Goal: Check status: Check status

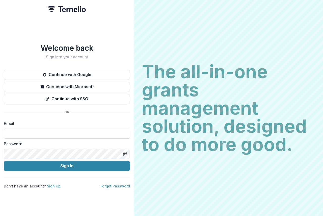
click at [20, 131] on input at bounding box center [67, 133] width 126 height 10
type input "**********"
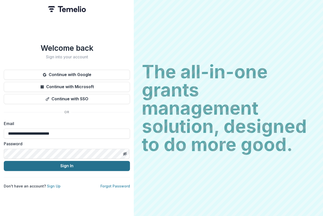
click at [72, 162] on button "Sign In" at bounding box center [67, 166] width 126 height 10
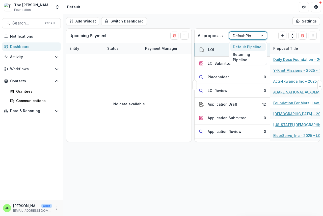
click at [241, 37] on div at bounding box center [243, 36] width 21 height 6
click at [243, 56] on div "Returning Pipeline" at bounding box center [247, 57] width 35 height 13
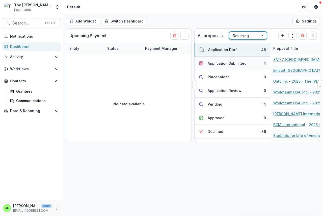
click at [221, 64] on div "Application Submitted" at bounding box center [226, 62] width 39 height 5
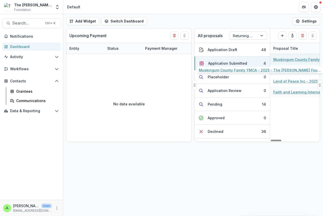
click at [286, 60] on link "Muskingum County Family YMCA - 2025 - The [PERSON_NAME] Foundation Grant Propos…" at bounding box center [301, 59] width 57 height 5
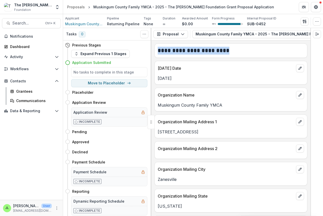
drag, startPoint x: 235, startPoint y: 40, endPoint x: 268, endPoint y: 42, distance: 33.4
click at [279, 42] on div "**********" at bounding box center [230, 122] width 159 height 188
drag, startPoint x: 246, startPoint y: 41, endPoint x: 285, endPoint y: 46, distance: 38.9
click at [288, 45] on div "**********" at bounding box center [230, 122] width 159 height 188
drag, startPoint x: 233, startPoint y: 41, endPoint x: 293, endPoint y: 45, distance: 60.7
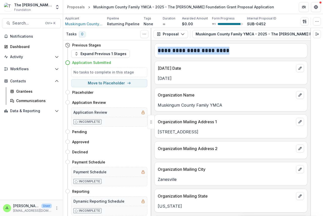
click at [293, 45] on div "**********" at bounding box center [230, 122] width 159 height 188
click at [168, 40] on div "Proposal Proposal Payments Reports Grant Agreements Board Summaries Bank Detail…" at bounding box center [230, 34] width 159 height 12
drag, startPoint x: 168, startPoint y: 39, endPoint x: 261, endPoint y: 41, distance: 92.8
click at [261, 41] on div "**********" at bounding box center [230, 122] width 159 height 188
click at [159, 41] on div "**********" at bounding box center [230, 127] width 159 height 175
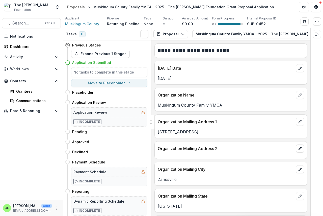
drag, startPoint x: 146, startPoint y: 120, endPoint x: 152, endPoint y: 124, distance: 7.2
click at [151, 124] on div "Tasks 0 Show Cancelled Tasks Previous Stages Expand Previous 1 Stages Applicati…" at bounding box center [107, 122] width 88 height 188
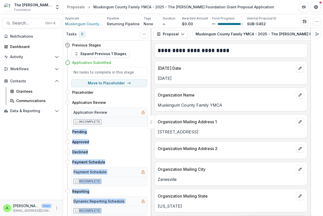
click at [150, 122] on div at bounding box center [150, 122] width 7 height 14
click at [151, 122] on div at bounding box center [150, 122] width 7 height 14
click at [316, 34] on icon "Expand right" at bounding box center [317, 34] width 4 height 4
click at [305, 34] on icon "button" at bounding box center [306, 34] width 3 height 3
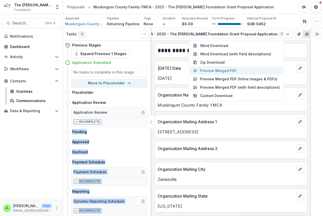
click at [225, 71] on button "Preview Merged PDF" at bounding box center [236, 70] width 93 height 8
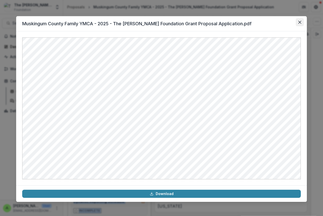
click at [299, 22] on icon "Close" at bounding box center [299, 22] width 3 height 3
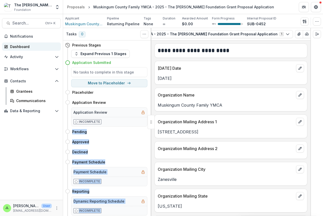
click at [13, 46] on div "Dashboard" at bounding box center [33, 46] width 47 height 5
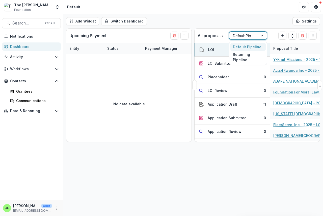
click at [249, 36] on div at bounding box center [243, 36] width 21 height 6
click at [242, 56] on div "Returning Pipeline" at bounding box center [247, 57] width 35 height 13
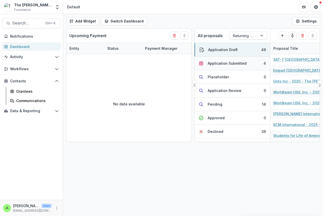
click at [237, 59] on button "Application Submitted 4" at bounding box center [231, 63] width 75 height 14
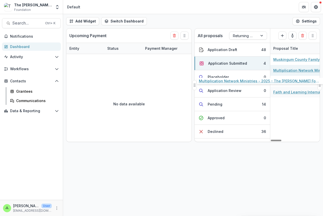
click at [293, 71] on link "Multiplication Network Ministries - 2025 - The [PERSON_NAME] Foundation Grant P…" at bounding box center [301, 70] width 57 height 5
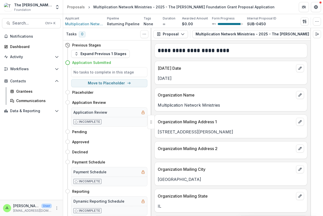
scroll to position [0, 102]
click at [305, 34] on icon "button" at bounding box center [307, 34] width 4 height 4
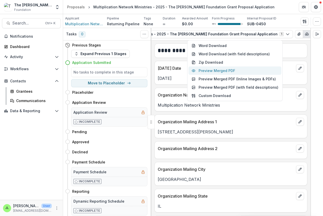
click at [231, 69] on button "Preview Merged PDF" at bounding box center [234, 70] width 93 height 8
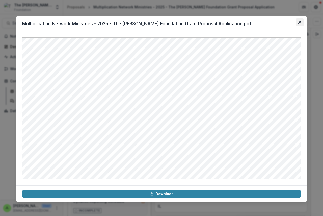
click at [297, 21] on button "Close" at bounding box center [299, 22] width 8 height 8
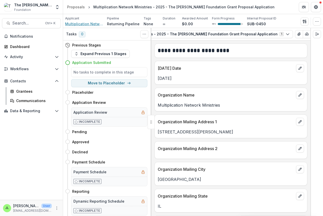
click at [83, 24] on span "Multiplication Network Ministries" at bounding box center [84, 23] width 38 height 5
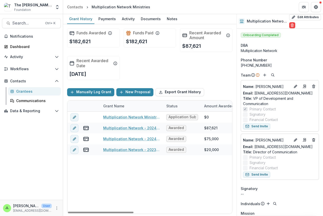
drag, startPoint x: 135, startPoint y: 211, endPoint x: 143, endPoint y: 212, distance: 8.6
drag, startPoint x: 143, startPoint y: 212, endPoint x: 147, endPoint y: 212, distance: 4.0
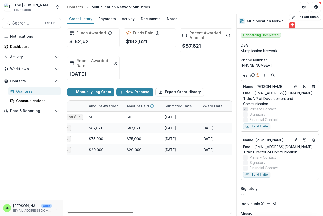
scroll to position [0, 103]
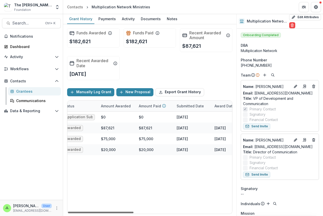
drag, startPoint x: 115, startPoint y: 211, endPoint x: 156, endPoint y: 217, distance: 41.3
click at [133, 213] on div at bounding box center [101, 212] width 66 height 2
click at [20, 47] on div "Dashboard" at bounding box center [33, 46] width 47 height 5
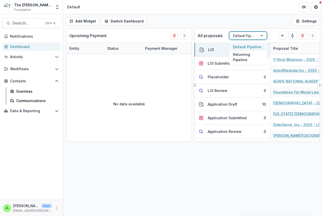
click at [249, 34] on div at bounding box center [243, 36] width 21 height 6
click at [244, 58] on div "Returning Pipeline" at bounding box center [247, 57] width 35 height 13
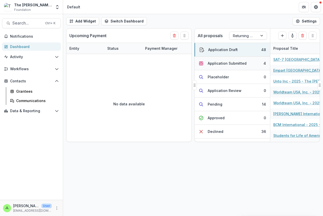
click at [228, 64] on div "Application Submitted" at bounding box center [226, 62] width 39 height 5
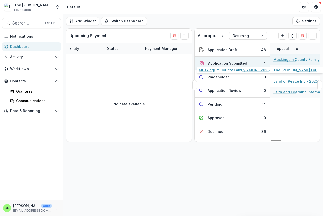
click at [282, 58] on link "Muskingum County Family YMCA - 2025 - The [PERSON_NAME] Foundation Grant Propos…" at bounding box center [301, 59] width 57 height 5
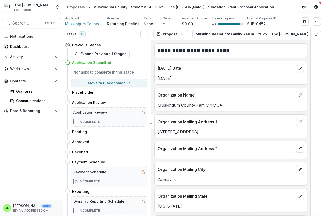
click at [89, 23] on span "Muskingum County Family YMCA" at bounding box center [84, 23] width 38 height 5
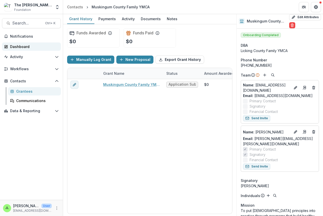
click at [14, 45] on div "Dashboard" at bounding box center [33, 46] width 47 height 5
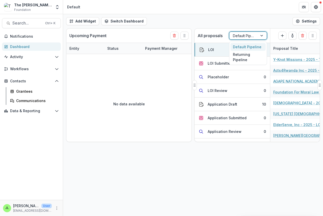
click at [247, 35] on div at bounding box center [243, 36] width 21 height 6
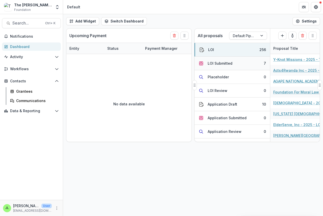
click at [221, 63] on div "LOI Submitted" at bounding box center [219, 62] width 25 height 5
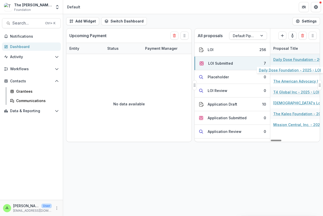
click at [283, 60] on link "Daily Dose Foundation - 2025 - LOI" at bounding box center [301, 59] width 57 height 5
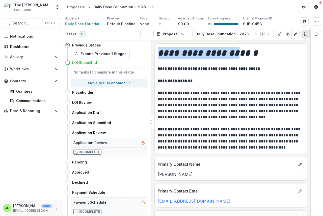
drag, startPoint x: 174, startPoint y: 39, endPoint x: 241, endPoint y: 41, distance: 67.1
click at [241, 40] on div "Proposal Proposal Payments Reports Grant Agreements Board Summaries Bank Detail…" at bounding box center [230, 34] width 159 height 12
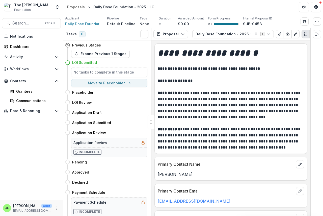
click at [231, 39] on div "Proposal Proposal Payments Reports Grant Agreements Board Summaries Bank Detail…" at bounding box center [230, 34] width 159 height 12
click at [281, 33] on icon "button" at bounding box center [282, 34] width 3 height 3
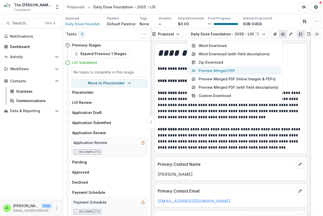
click at [227, 68] on button "Preview Merged PDF" at bounding box center [234, 70] width 93 height 8
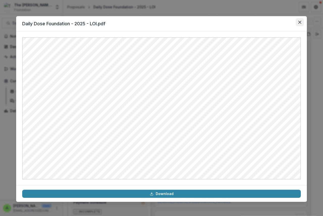
click at [300, 24] on button "Close" at bounding box center [299, 22] width 8 height 8
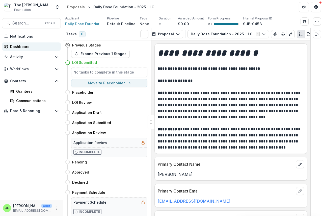
click at [17, 46] on div "Dashboard" at bounding box center [33, 46] width 47 height 5
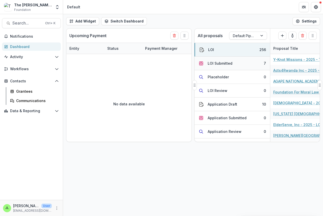
click at [222, 62] on div "LOI Submitted" at bounding box center [219, 62] width 25 height 5
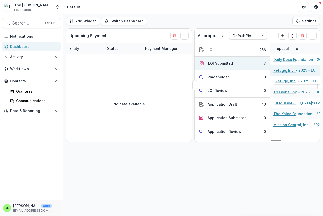
click at [279, 71] on link "Refuge, Inc. - 2025 - LOI" at bounding box center [294, 70] width 43 height 5
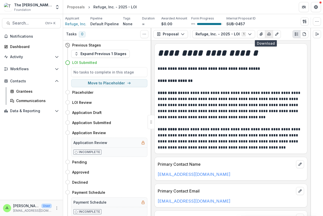
click at [267, 33] on icon "button" at bounding box center [268, 34] width 3 height 3
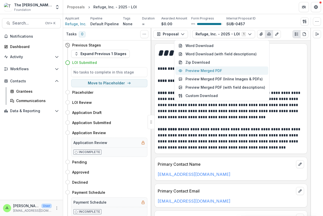
click at [216, 69] on button "Preview Merged PDF" at bounding box center [221, 70] width 93 height 8
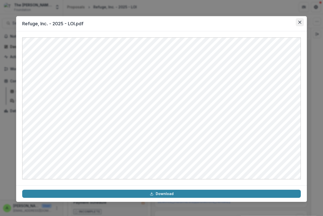
click at [300, 22] on icon "Close" at bounding box center [299, 22] width 3 height 3
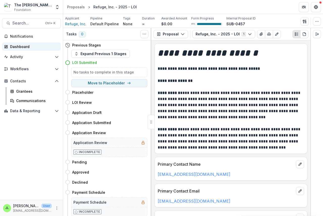
click at [22, 47] on div "Dashboard" at bounding box center [33, 46] width 47 height 5
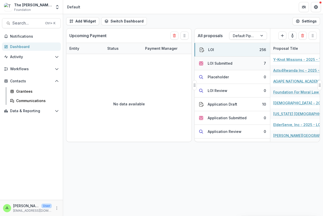
click at [216, 62] on div "LOI Submitted" at bounding box center [219, 62] width 25 height 5
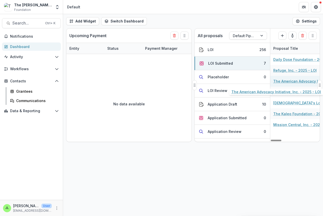
click at [285, 81] on link "The American Advocacy Initiative, Inc. - 2025 - LOI" at bounding box center [301, 80] width 57 height 5
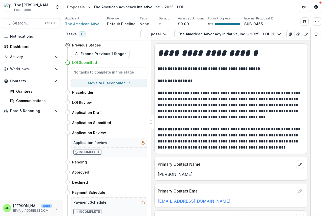
scroll to position [0, 21]
click at [293, 34] on icon "button" at bounding box center [295, 34] width 4 height 4
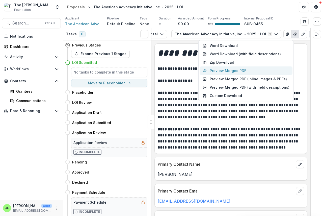
click at [240, 71] on button "Preview Merged PDF" at bounding box center [245, 70] width 93 height 8
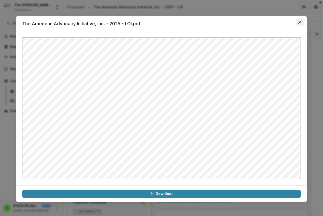
click at [298, 21] on icon "Close" at bounding box center [299, 22] width 3 height 3
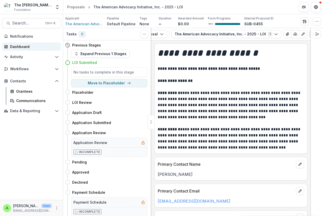
click at [13, 46] on div "Dashboard" at bounding box center [33, 46] width 47 height 5
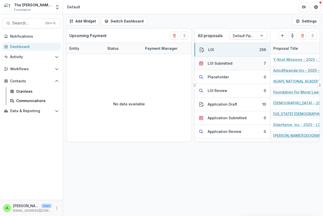
click at [221, 63] on div "LOI Submitted" at bounding box center [219, 62] width 25 height 5
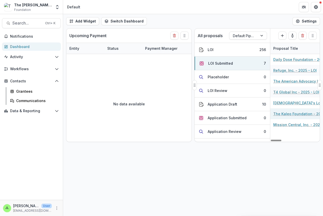
click at [290, 116] on div "The Kaleo Foundation - 2025 - LOI" at bounding box center [301, 113] width 57 height 11
click at [288, 114] on link "The Kaleo Foundation - 2025 - LOI" at bounding box center [301, 113] width 57 height 5
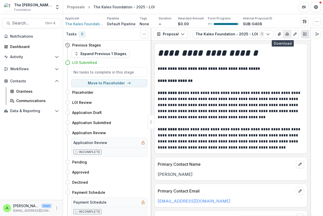
click at [285, 33] on icon "button" at bounding box center [287, 34] width 4 height 4
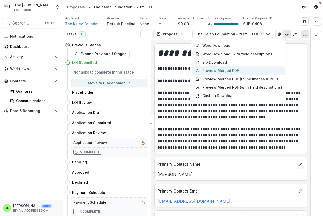
click at [234, 72] on button "Preview Merged PDF" at bounding box center [238, 70] width 93 height 8
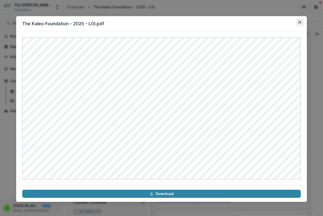
click at [299, 21] on icon "Close" at bounding box center [299, 22] width 3 height 3
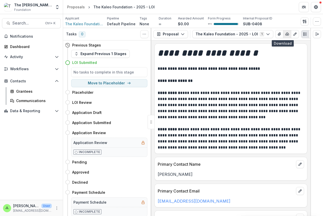
click at [285, 34] on icon "button" at bounding box center [287, 34] width 4 height 4
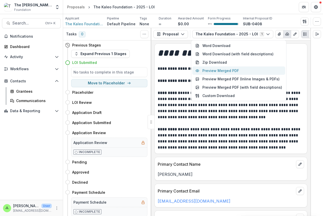
click at [235, 70] on button "Preview Merged PDF" at bounding box center [238, 70] width 93 height 8
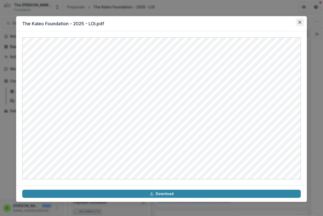
click at [299, 21] on icon "Close" at bounding box center [299, 22] width 3 height 3
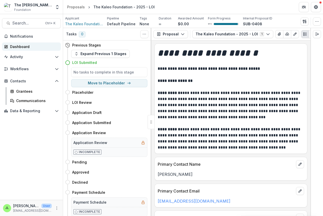
click at [18, 44] on div "Dashboard" at bounding box center [33, 46] width 47 height 5
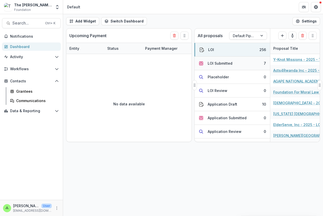
click at [215, 61] on div "LOI Submitted" at bounding box center [219, 62] width 25 height 5
